Goal: Contribute content: Share content

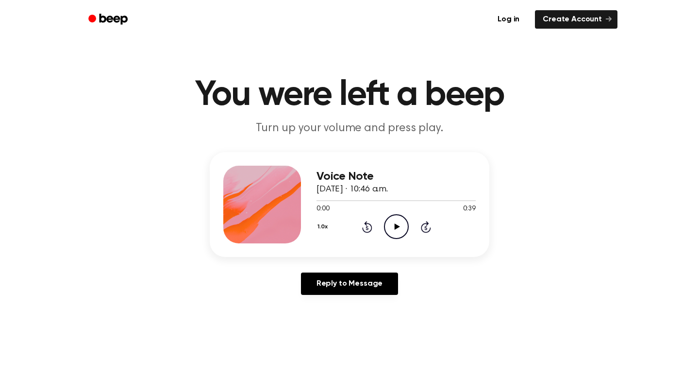
click at [397, 222] on icon "Play Audio" at bounding box center [396, 226] width 25 height 25
click at [514, 23] on link "Log in" at bounding box center [508, 19] width 41 height 22
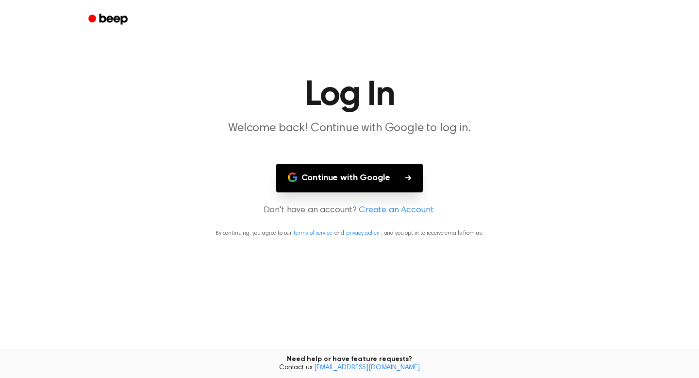
click at [391, 172] on button "Continue with Google" at bounding box center [349, 178] width 147 height 29
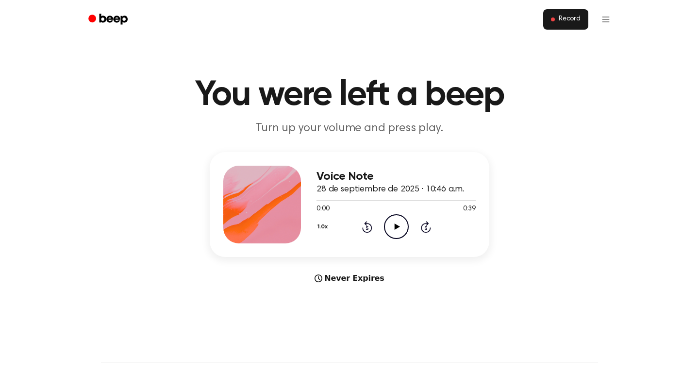
click at [571, 24] on button "Record" at bounding box center [566, 19] width 45 height 20
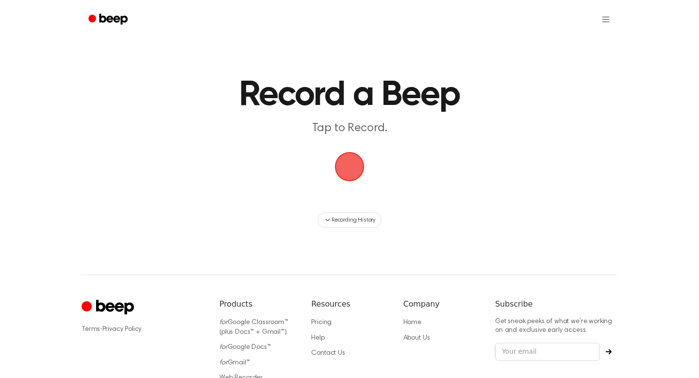
click at [351, 166] on span "button" at bounding box center [350, 167] width 44 height 44
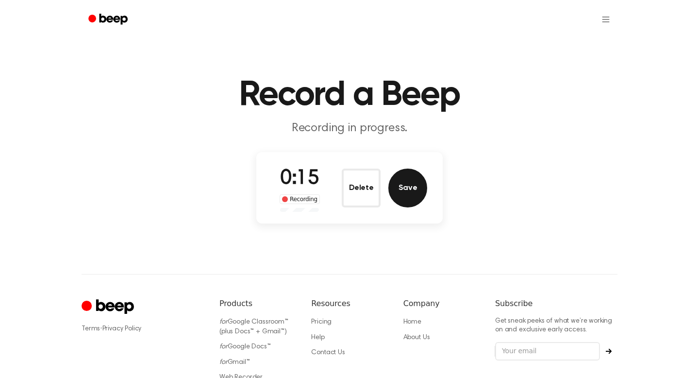
click at [409, 188] on button "Save" at bounding box center [408, 188] width 39 height 39
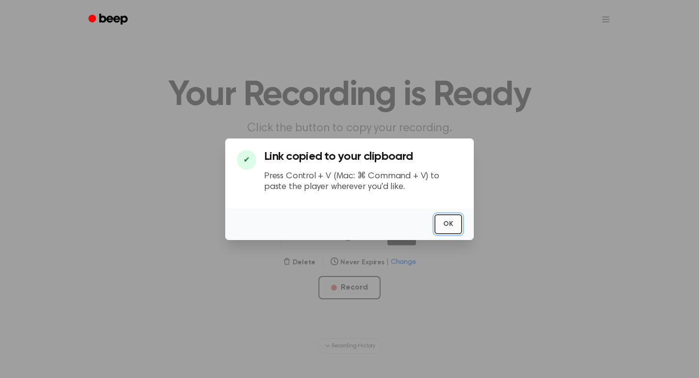
click at [453, 230] on button "OK" at bounding box center [449, 224] width 28 height 20
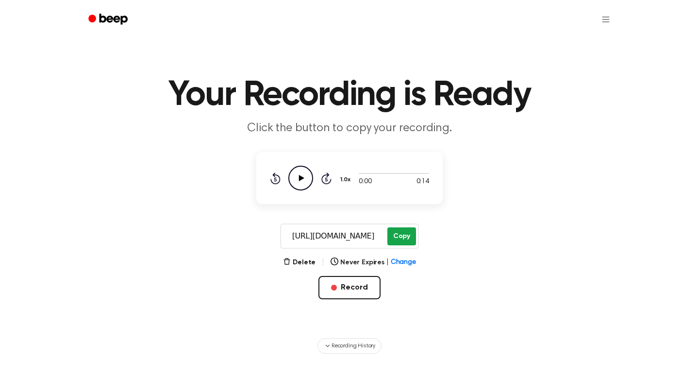
click at [396, 235] on button "Copy" at bounding box center [402, 236] width 29 height 18
click at [310, 260] on button "Delete" at bounding box center [299, 262] width 33 height 10
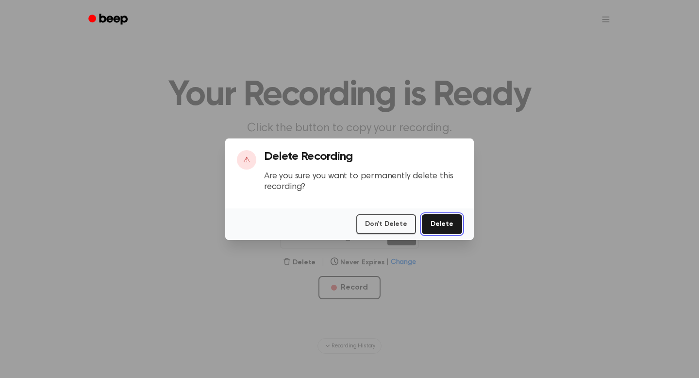
click at [444, 225] on button "Delete" at bounding box center [442, 224] width 40 height 20
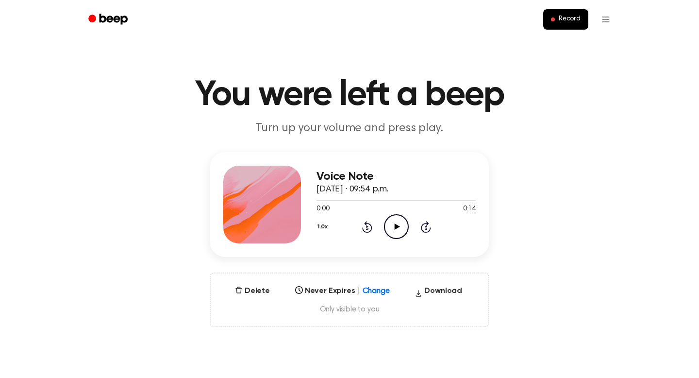
click at [398, 226] on icon at bounding box center [396, 226] width 5 height 6
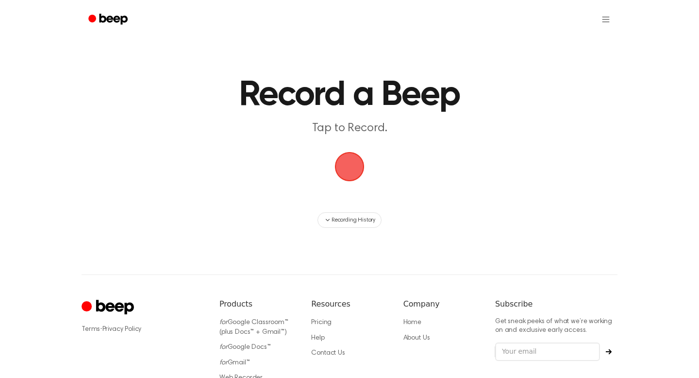
click at [353, 164] on span "button" at bounding box center [350, 167] width 32 height 32
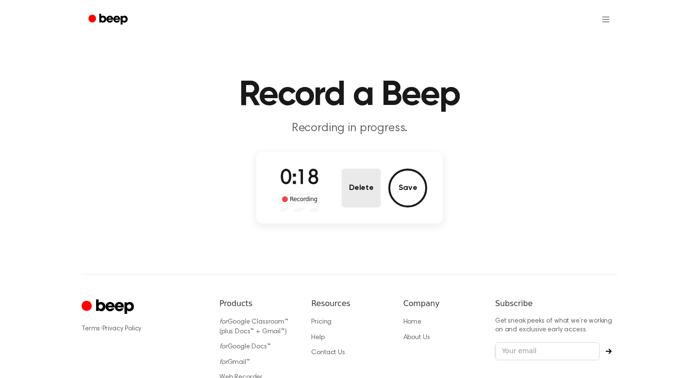
click at [373, 190] on button "Delete" at bounding box center [361, 188] width 39 height 39
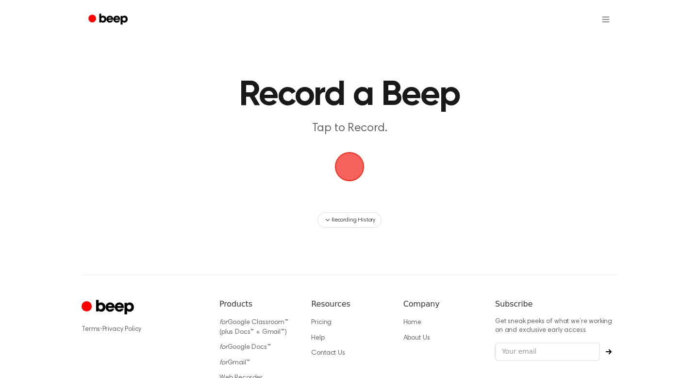
click at [360, 178] on span "button" at bounding box center [349, 166] width 27 height 27
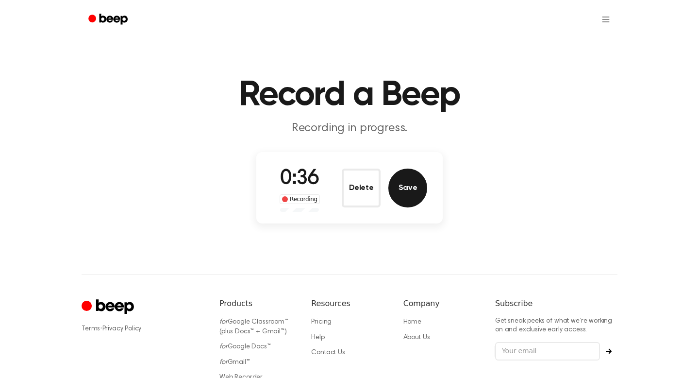
click at [403, 188] on button "Save" at bounding box center [408, 188] width 39 height 39
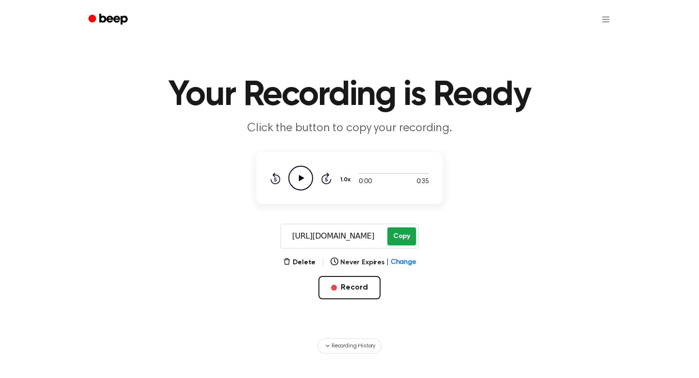
click at [404, 234] on button "Copy" at bounding box center [402, 236] width 29 height 18
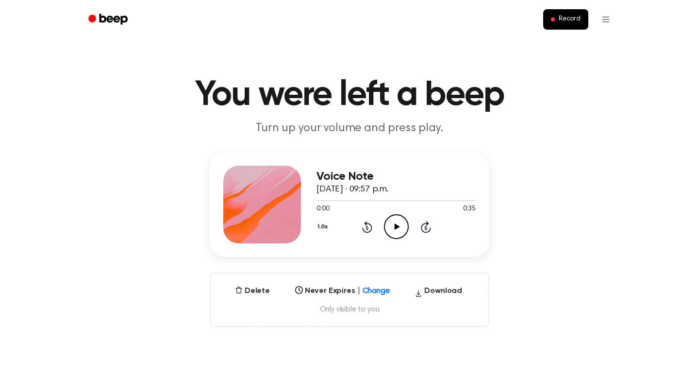
click at [393, 221] on icon "Play Audio" at bounding box center [396, 226] width 25 height 25
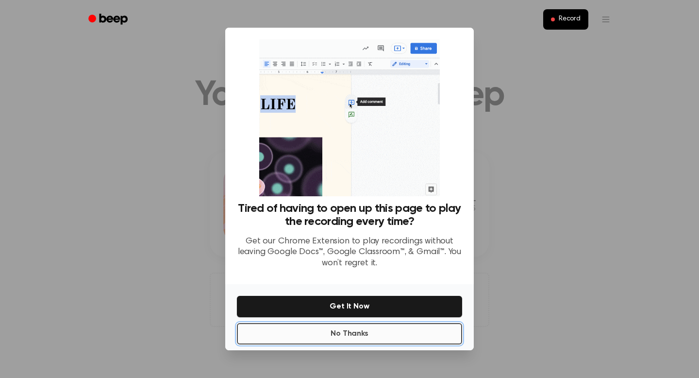
click at [354, 339] on button "No Thanks" at bounding box center [349, 333] width 225 height 21
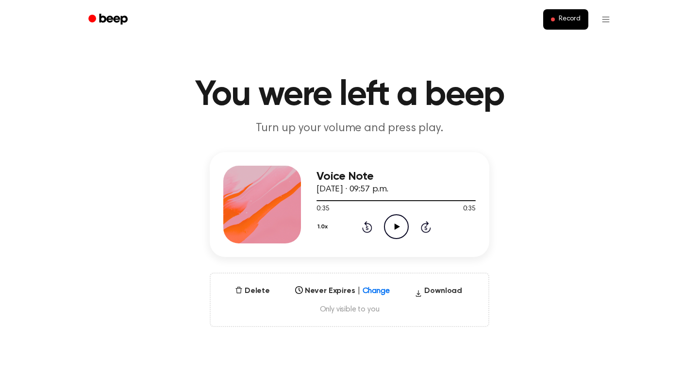
click at [395, 227] on icon at bounding box center [396, 226] width 5 height 6
click at [391, 220] on icon "Play Audio" at bounding box center [396, 226] width 25 height 25
click at [391, 220] on icon "Pause Audio" at bounding box center [396, 226] width 25 height 25
